Goal: Use online tool/utility: Utilize a website feature to perform a specific function

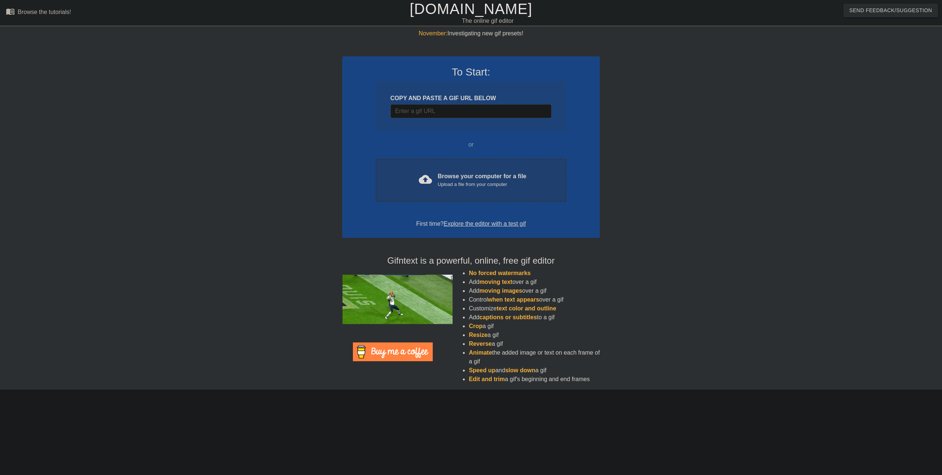
click at [469, 187] on div "Upload a file from your computer" at bounding box center [482, 184] width 89 height 7
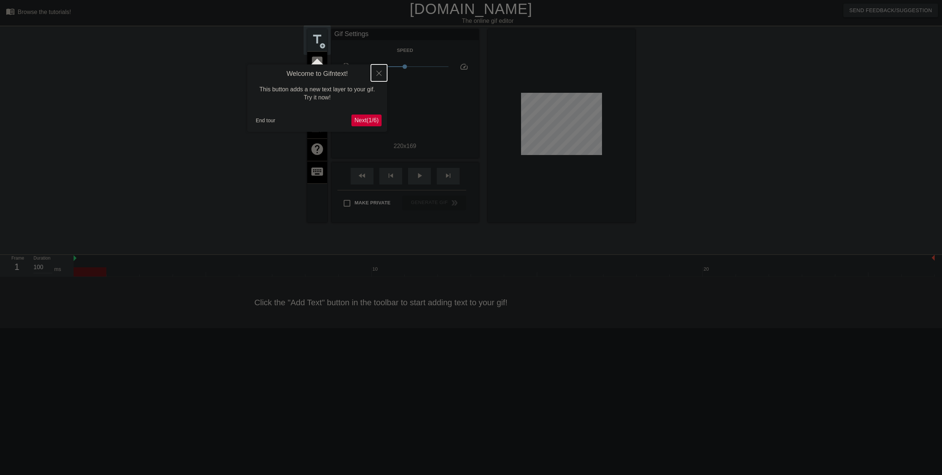
click at [381, 72] on icon "Close" at bounding box center [379, 73] width 5 height 5
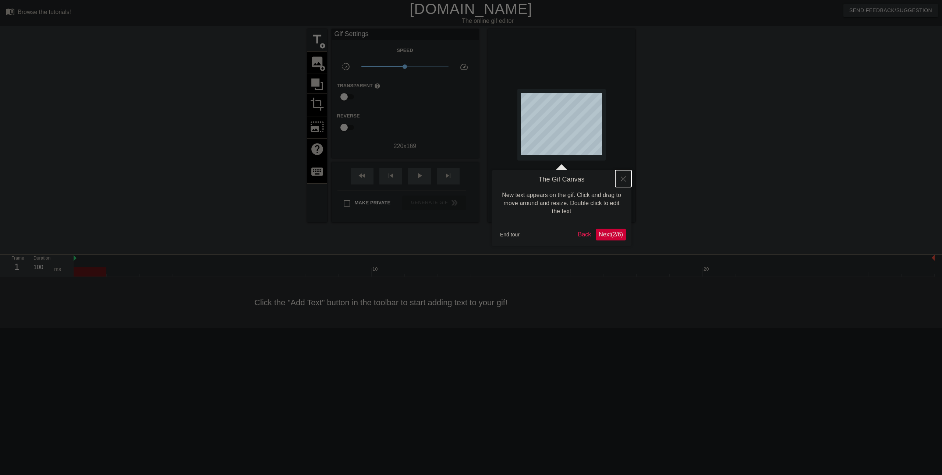
click at [625, 183] on button "Close" at bounding box center [623, 178] width 16 height 17
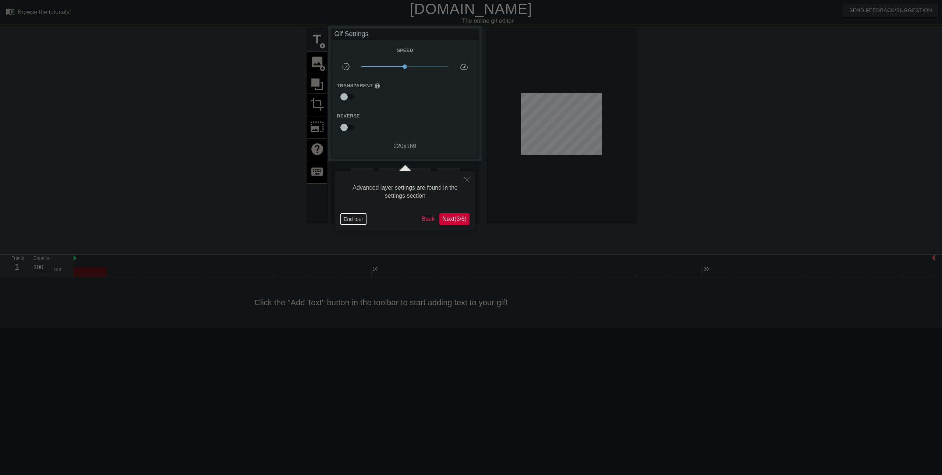
click at [354, 222] on button "End tour" at bounding box center [353, 218] width 25 height 11
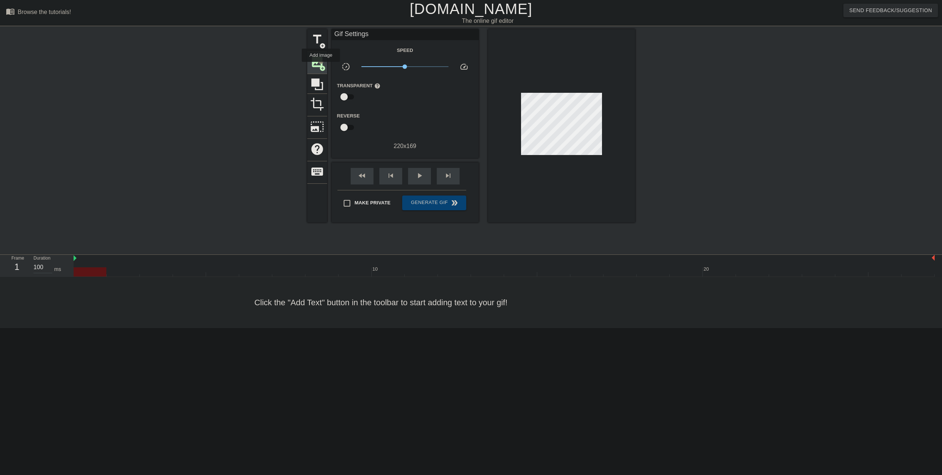
click at [321, 67] on span "add_circle" at bounding box center [322, 68] width 6 height 6
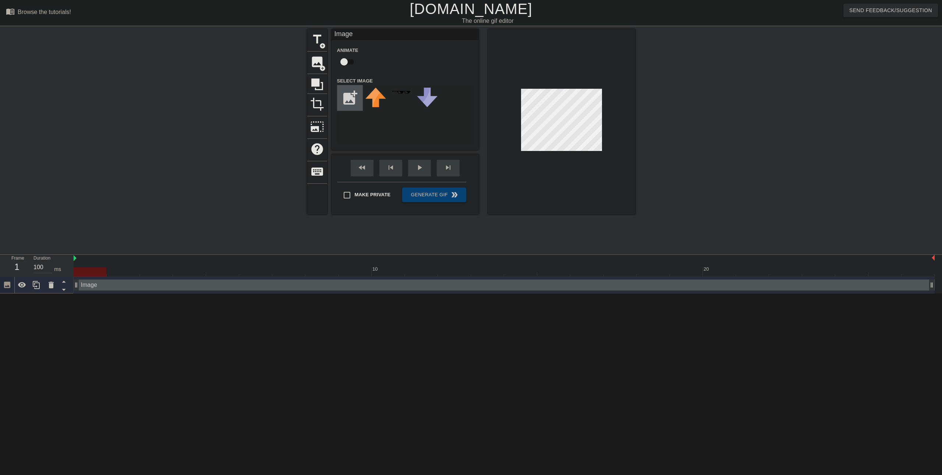
click at [349, 97] on input "file" at bounding box center [350, 97] width 25 height 25
click at [370, 103] on img at bounding box center [376, 98] width 21 height 21
click at [322, 67] on span "add_circle" at bounding box center [322, 68] width 6 height 6
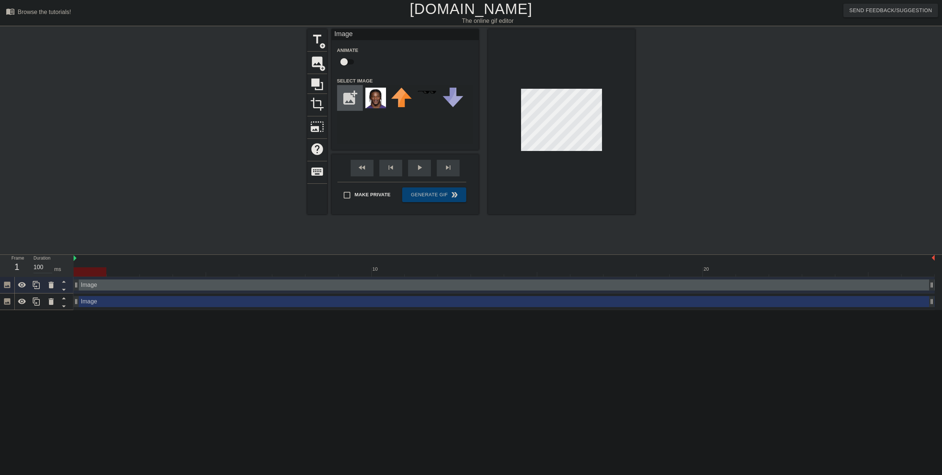
click at [345, 99] on input "file" at bounding box center [350, 97] width 25 height 25
type input "C:\fakepath\[PERSON_NAME].jpeg"
click at [377, 100] on img at bounding box center [376, 98] width 21 height 21
click at [409, 131] on div "add_photo_alternate" at bounding box center [405, 114] width 136 height 59
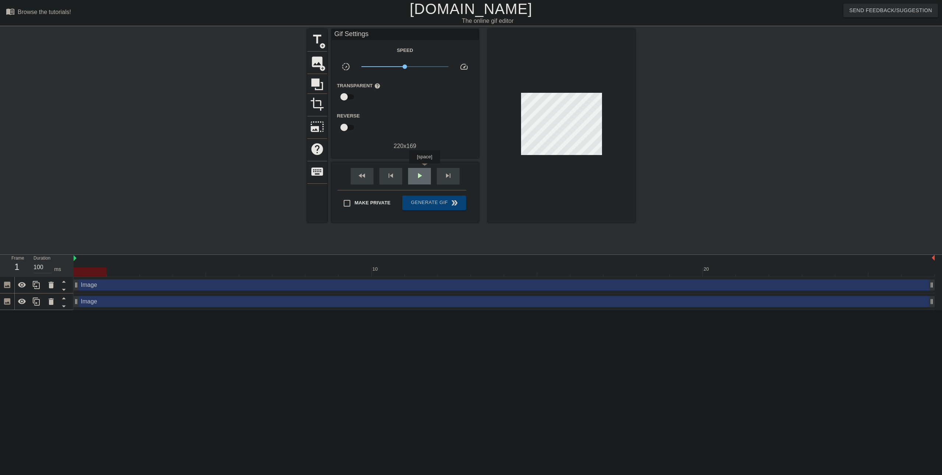
click at [424, 169] on div "play_arrow" at bounding box center [419, 176] width 23 height 17
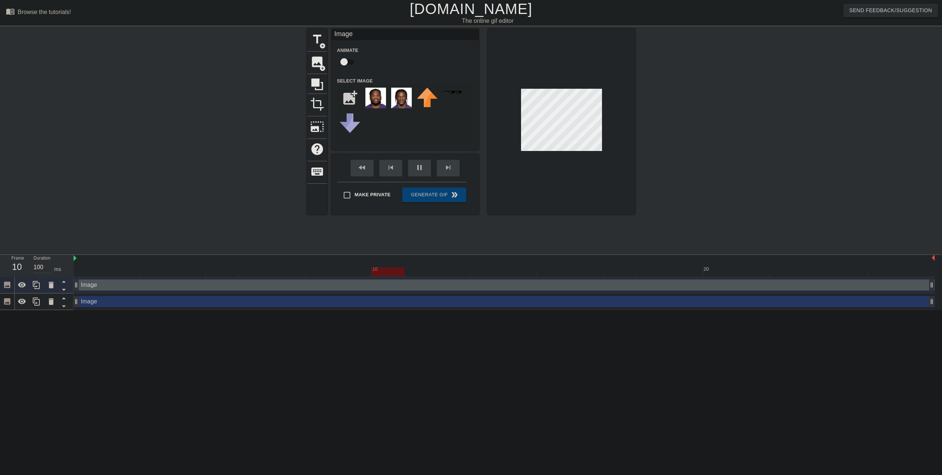
click at [627, 137] on div at bounding box center [561, 121] width 147 height 185
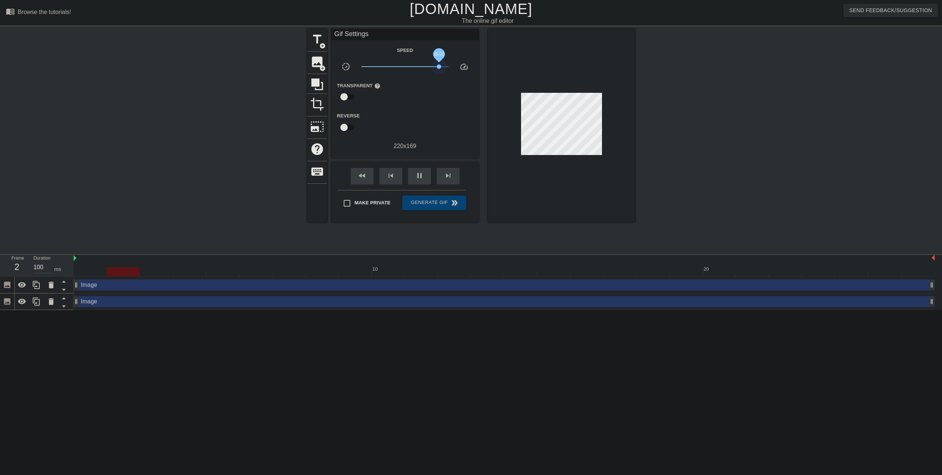
drag, startPoint x: 406, startPoint y: 67, endPoint x: 439, endPoint y: 69, distance: 33.5
click at [439, 69] on span "x6.03" at bounding box center [404, 66] width 87 height 9
drag, startPoint x: 439, startPoint y: 69, endPoint x: 379, endPoint y: 73, distance: 59.7
click at [379, 73] on div "x0.260" at bounding box center [405, 67] width 98 height 11
click at [424, 177] on span "pause" at bounding box center [419, 175] width 9 height 9
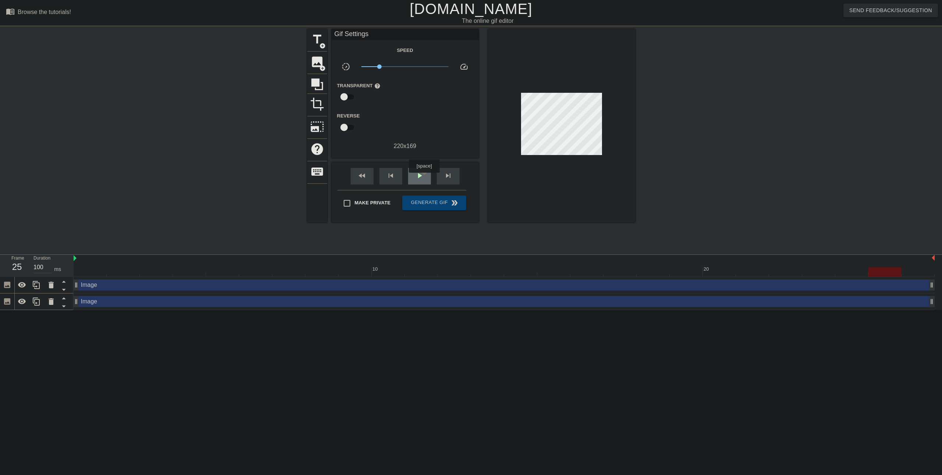
click at [424, 178] on div "play_arrow" at bounding box center [419, 176] width 23 height 17
drag, startPoint x: 382, startPoint y: 66, endPoint x: 395, endPoint y: 67, distance: 12.5
click at [395, 67] on span "x0.562" at bounding box center [404, 66] width 87 height 9
click at [420, 179] on span "pause" at bounding box center [419, 175] width 9 height 9
click at [420, 179] on span "play_arrow" at bounding box center [419, 175] width 9 height 9
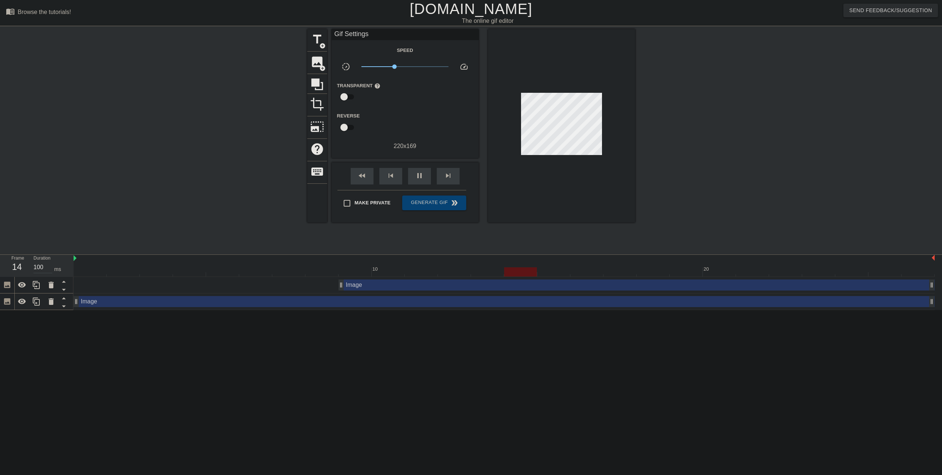
drag, startPoint x: 77, startPoint y: 289, endPoint x: 335, endPoint y: 290, distance: 258.0
click at [335, 290] on div "Image drag_handle drag_handle" at bounding box center [504, 285] width 861 height 17
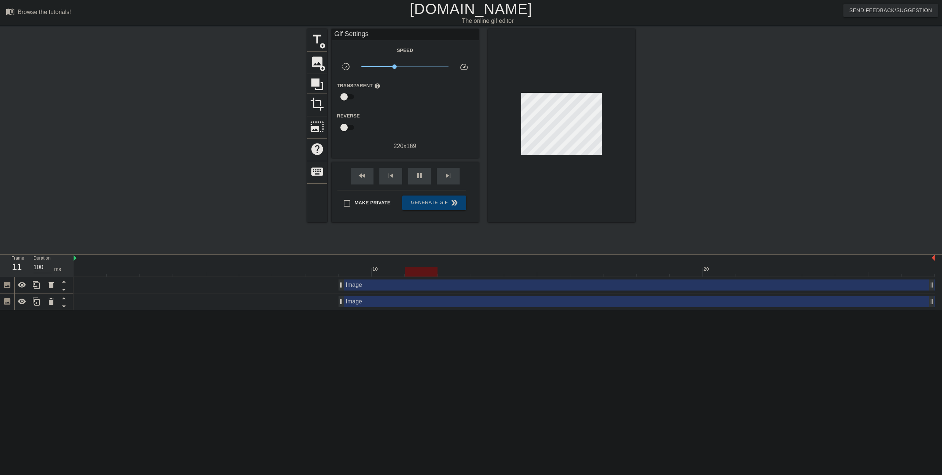
drag, startPoint x: 77, startPoint y: 306, endPoint x: 342, endPoint y: 301, distance: 265.1
drag, startPoint x: 394, startPoint y: 66, endPoint x: 402, endPoint y: 68, distance: 8.3
click at [402, 68] on span "x0.851" at bounding box center [402, 66] width 4 height 4
click at [450, 203] on span "double_arrow" at bounding box center [454, 202] width 9 height 9
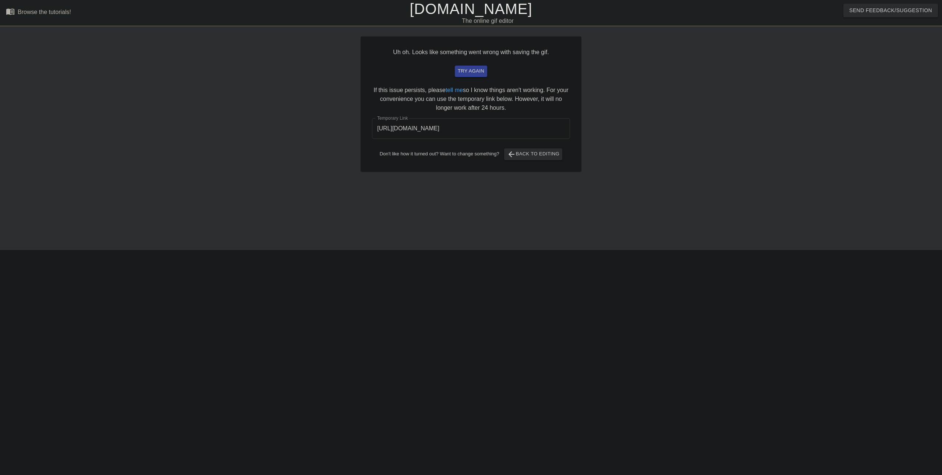
click at [534, 130] on input "[URL][DOMAIN_NAME]" at bounding box center [471, 128] width 198 height 21
drag, startPoint x: 537, startPoint y: 128, endPoint x: 359, endPoint y: 119, distance: 178.4
click at [359, 119] on div "Uh oh. Looks like something went wrong with saving the gif. try again If this i…" at bounding box center [471, 139] width 942 height 221
click at [548, 156] on span "arrow_back Back to Editing" at bounding box center [533, 154] width 53 height 9
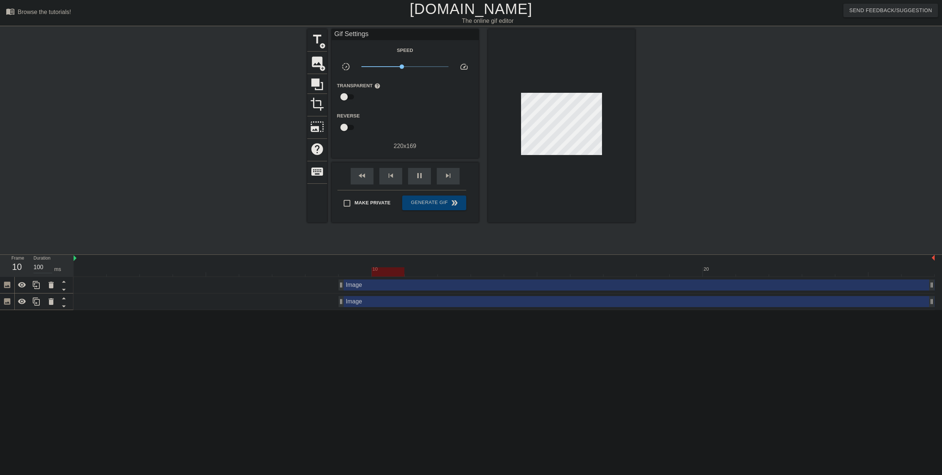
drag, startPoint x: 340, startPoint y: 285, endPoint x: 325, endPoint y: 285, distance: 15.5
click at [325, 285] on div "Image drag_handle drag_handle" at bounding box center [504, 284] width 861 height 11
drag, startPoint x: 341, startPoint y: 286, endPoint x: 325, endPoint y: 285, distance: 16.2
click at [325, 285] on div "Image drag_handle drag_handle" at bounding box center [504, 284] width 861 height 11
